Goal: Transaction & Acquisition: Purchase product/service

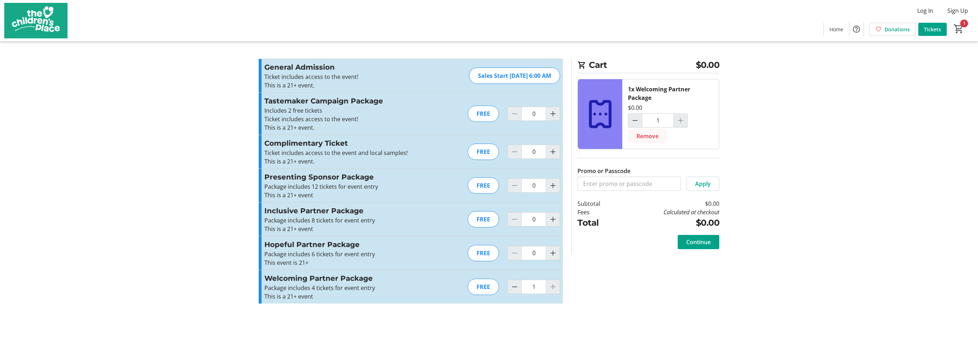
click at [650, 136] on span "Remove" at bounding box center [647, 136] width 22 height 9
type input "0"
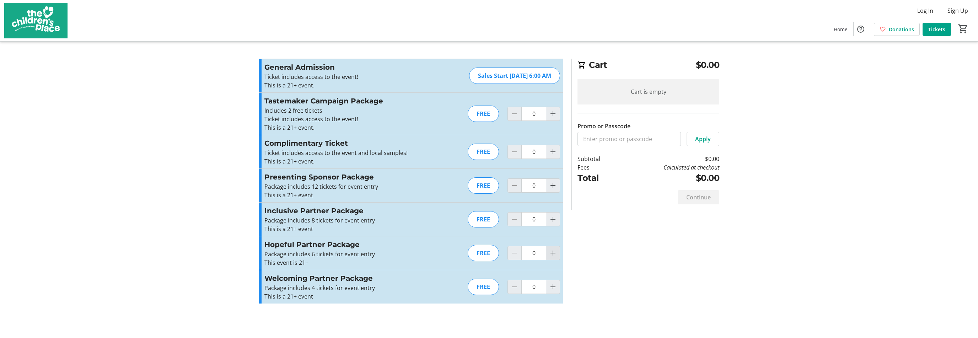
click at [553, 254] on mat-icon "Increment by one" at bounding box center [553, 253] width 9 height 9
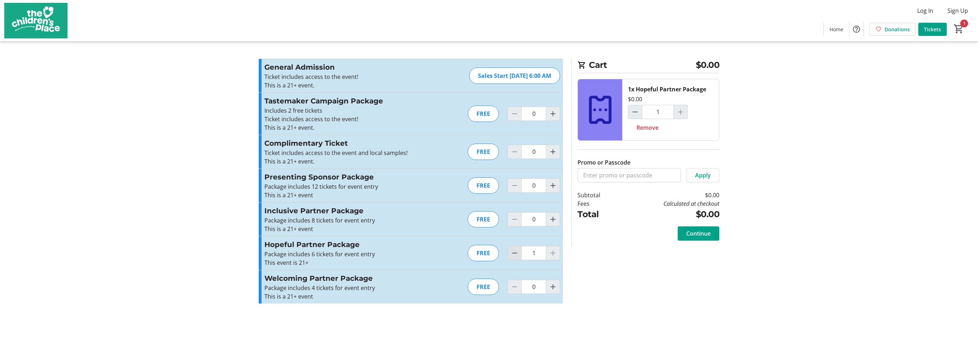
click at [511, 253] on mat-icon "Decrement by one" at bounding box center [514, 253] width 9 height 9
type input "0"
